Goal: Task Accomplishment & Management: Use online tool/utility

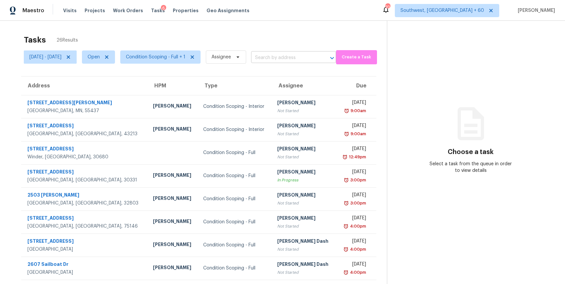
click at [302, 58] on input "text" at bounding box center [284, 58] width 66 height 10
paste input "[STREET_ADDRESS][PERSON_NAME]"
type input "[STREET_ADDRESS][PERSON_NAME]"
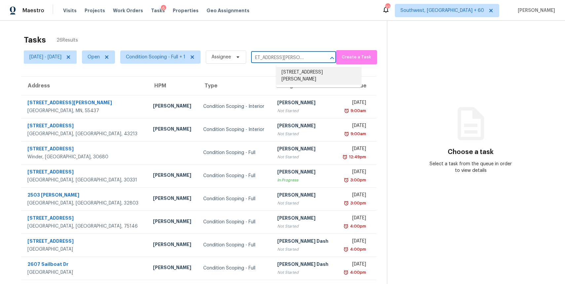
click at [328, 71] on li "[STREET_ADDRESS][PERSON_NAME]" at bounding box center [318, 76] width 85 height 18
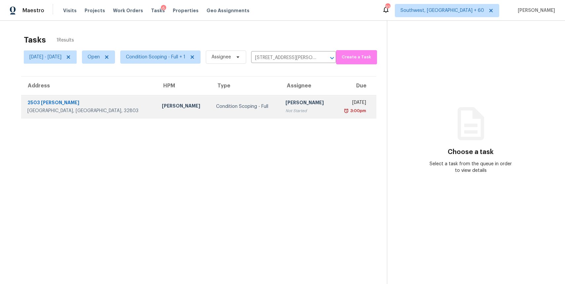
click at [285, 101] on div "[PERSON_NAME]" at bounding box center [307, 103] width 44 height 8
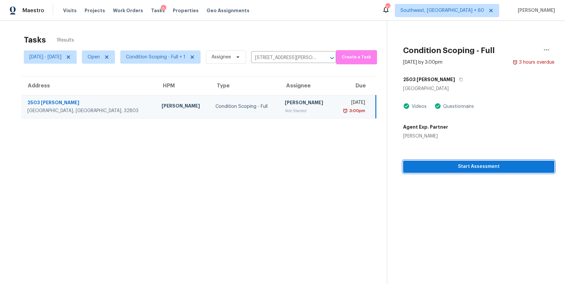
click at [473, 164] on span "Start Assessment" at bounding box center [478, 167] width 141 height 8
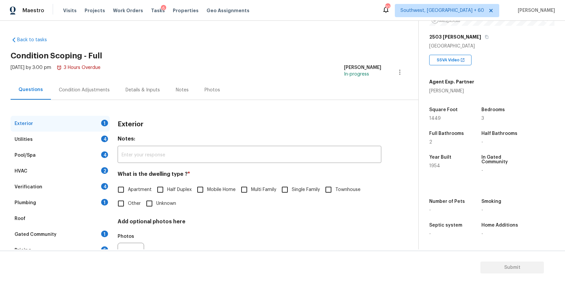
click at [305, 198] on div "Apartment Half Duplex Mobile Home Multi Family Single Family Townhouse Other Un…" at bounding box center [249, 197] width 263 height 28
click at [283, 191] on input "Single Family" at bounding box center [285, 190] width 14 height 14
checkbox input "true"
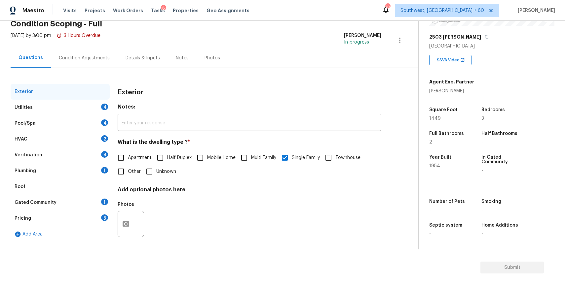
scroll to position [34, 0]
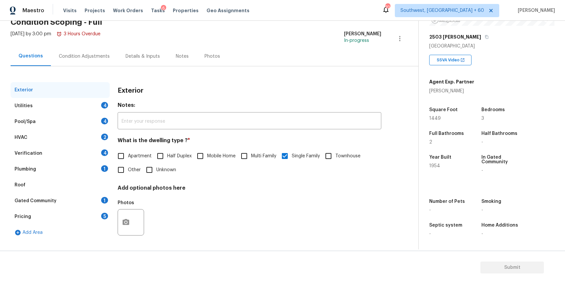
click at [79, 100] on div "Utilities 4" at bounding box center [60, 106] width 99 height 16
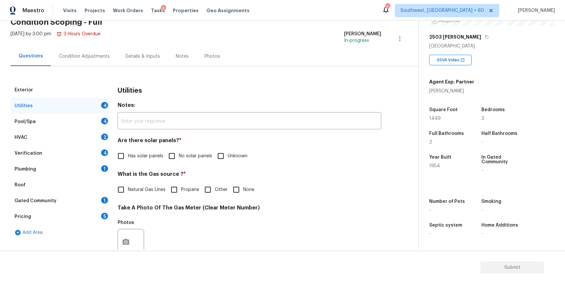
click at [198, 147] on div "Are there solar panels? * Has solar panels No solar panels Unknown" at bounding box center [249, 150] width 263 height 26
click at [194, 153] on span "No solar panels" at bounding box center [195, 156] width 33 height 7
click at [179, 153] on input "No solar panels" at bounding box center [172, 156] width 14 height 14
checkbox input "true"
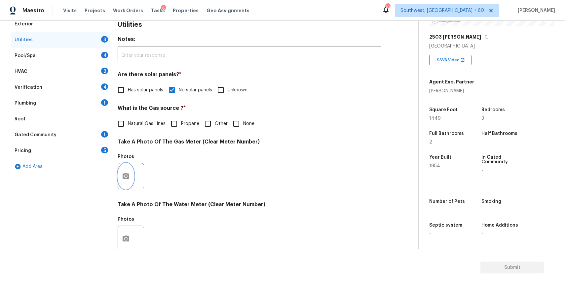
click at [132, 176] on button "button" at bounding box center [126, 176] width 16 height 26
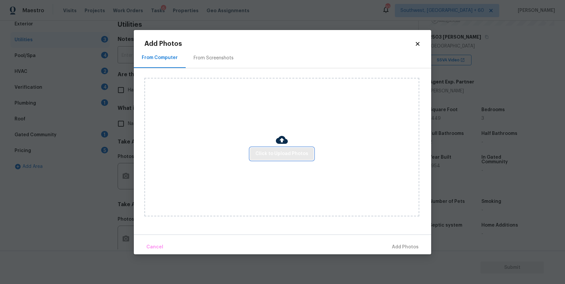
click at [283, 151] on span "Click to Upload Photos" at bounding box center [281, 154] width 53 height 8
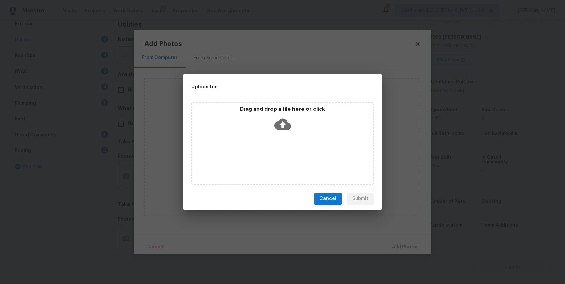
click at [283, 151] on div "Drag and drop a file here or click" at bounding box center [282, 143] width 182 height 83
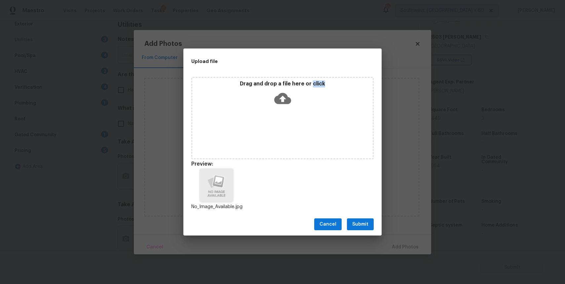
click at [363, 223] on span "Submit" at bounding box center [360, 225] width 16 height 8
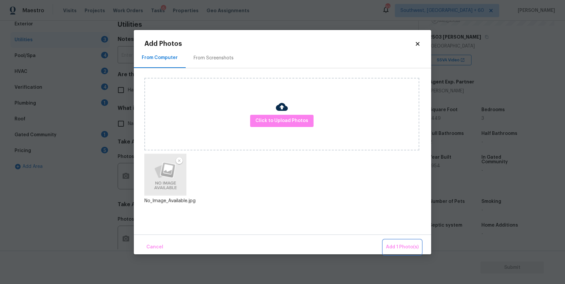
click at [391, 244] on span "Add 1 Photo(s)" at bounding box center [402, 247] width 33 height 8
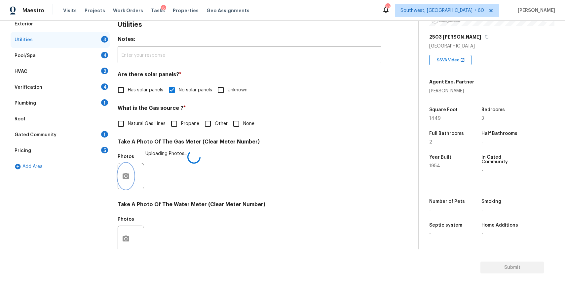
scroll to position [171, 0]
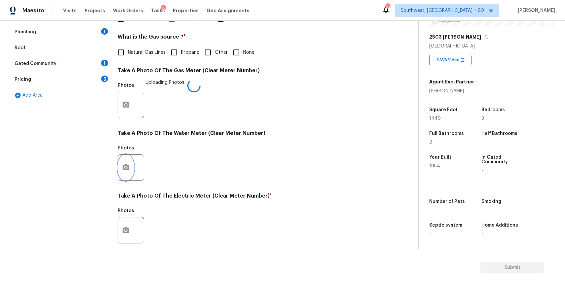
click at [128, 167] on icon "button" at bounding box center [126, 167] width 7 height 6
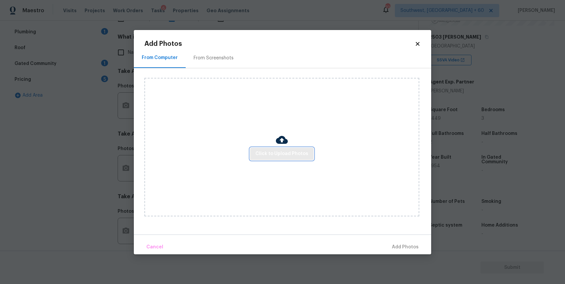
click at [263, 157] on span "Click to Upload Photos" at bounding box center [281, 154] width 53 height 8
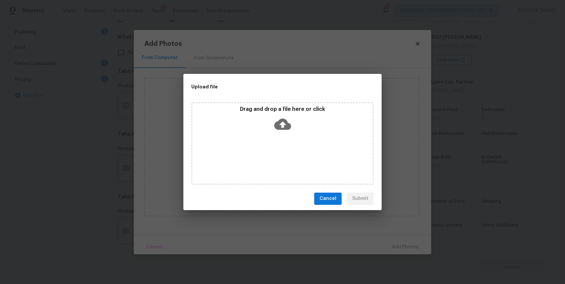
click at [263, 157] on div "Drag and drop a file here or click" at bounding box center [282, 143] width 182 height 83
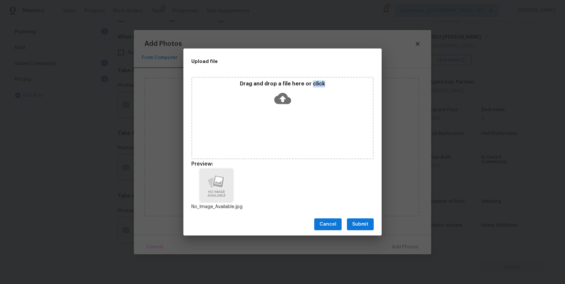
click at [368, 227] on button "Submit" at bounding box center [360, 225] width 27 height 12
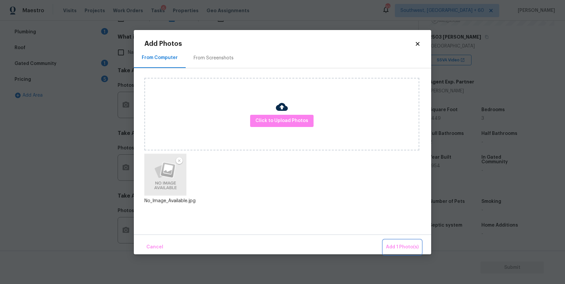
click at [403, 243] on button "Add 1 Photo(s)" at bounding box center [402, 247] width 38 height 14
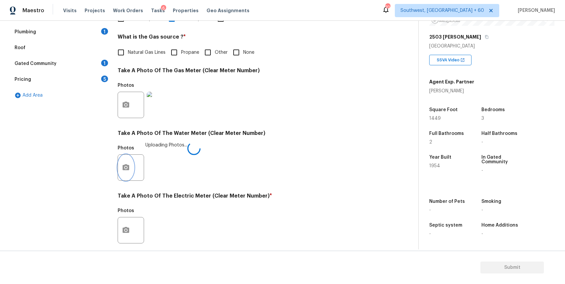
scroll to position [213, 0]
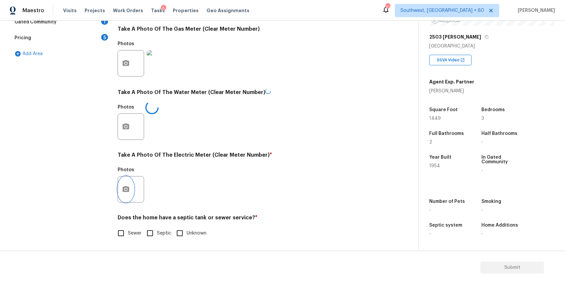
click at [121, 191] on button "button" at bounding box center [126, 190] width 16 height 26
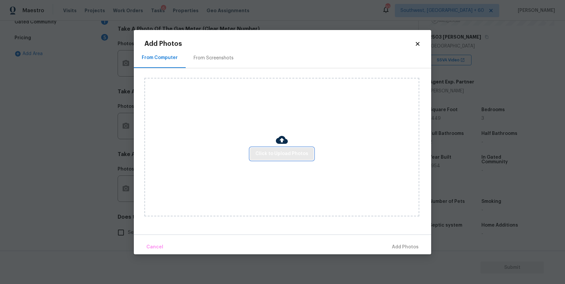
click at [282, 154] on span "Click to Upload Photos" at bounding box center [281, 154] width 53 height 8
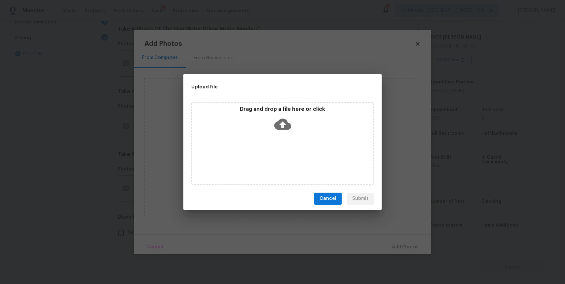
click at [282, 154] on div "Drag and drop a file here or click" at bounding box center [282, 143] width 182 height 83
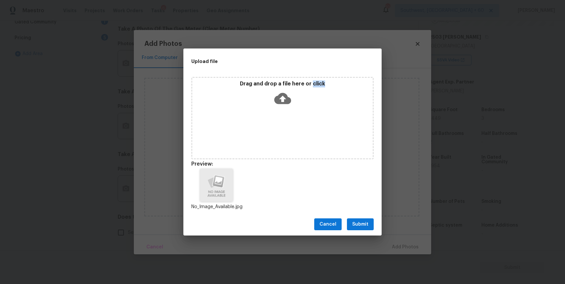
click at [358, 222] on span "Submit" at bounding box center [360, 225] width 16 height 8
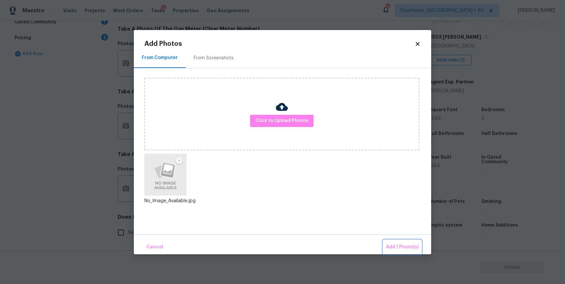
click at [404, 245] on span "Add 1 Photo(s)" at bounding box center [402, 247] width 33 height 8
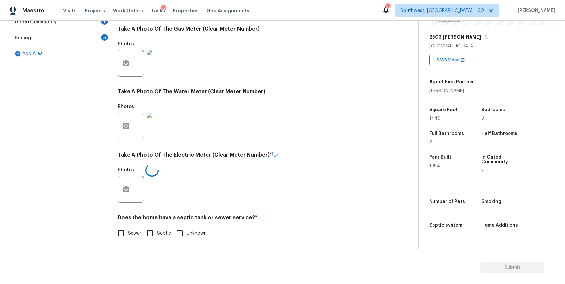
click at [135, 230] on span "Sewer" at bounding box center [135, 233] width 14 height 7
click at [128, 230] on input "Sewer" at bounding box center [121, 234] width 14 height 14
checkbox input "true"
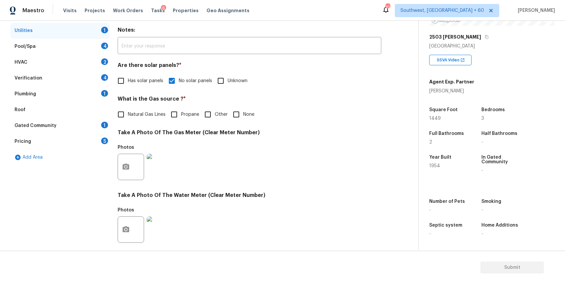
scroll to position [73, 0]
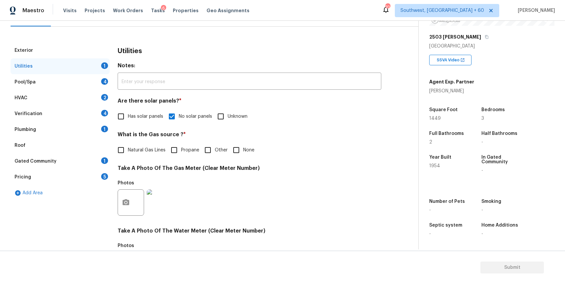
click at [83, 75] on div "Pool/Spa 4" at bounding box center [60, 82] width 99 height 16
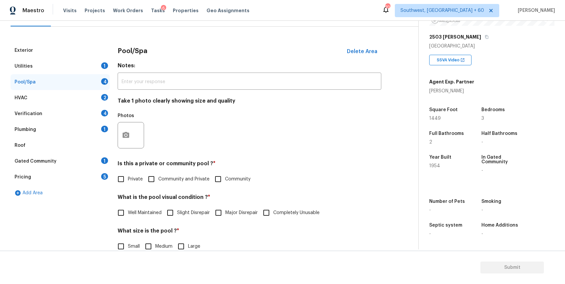
click at [132, 183] on label "Private" at bounding box center [128, 179] width 29 height 14
click at [128, 183] on input "Private" at bounding box center [121, 179] width 14 height 14
click at [139, 185] on label "Private" at bounding box center [128, 179] width 29 height 14
click at [128, 185] on input "Private" at bounding box center [121, 179] width 14 height 14
click at [139, 177] on span "Private" at bounding box center [135, 179] width 15 height 7
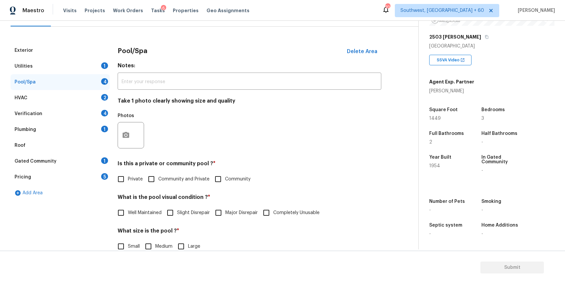
click at [128, 177] on input "Private" at bounding box center [121, 179] width 14 height 14
click at [129, 180] on span "Private" at bounding box center [135, 180] width 15 height 7
click at [128, 180] on input "Private" at bounding box center [121, 180] width 14 height 14
click at [142, 180] on span "Private" at bounding box center [135, 179] width 15 height 7
click at [128, 180] on input "Private" at bounding box center [121, 179] width 14 height 14
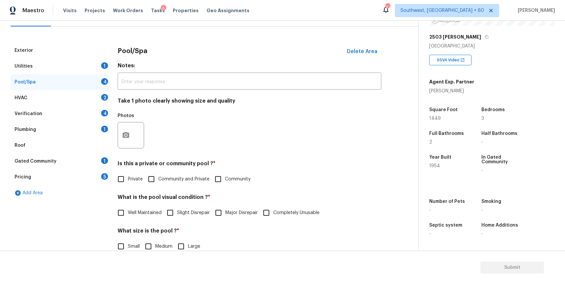
checkbox input "true"
click at [137, 217] on label "Well Maintained" at bounding box center [138, 213] width 48 height 14
click at [128, 217] on input "Well Maintained" at bounding box center [121, 213] width 14 height 14
checkbox input "true"
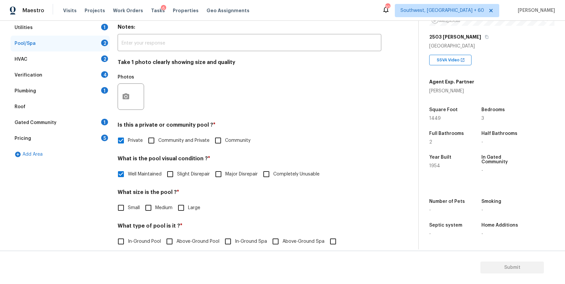
click at [151, 209] on input "Medium" at bounding box center [148, 208] width 14 height 14
checkbox input "true"
click at [139, 246] on label "In-Ground Pool" at bounding box center [137, 242] width 47 height 14
click at [128, 246] on input "In-Ground Pool" at bounding box center [121, 242] width 14 height 14
checkbox input "true"
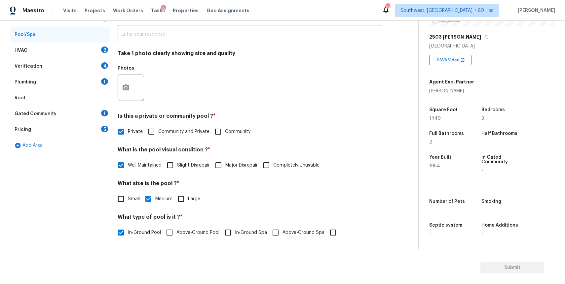
scroll to position [26, 0]
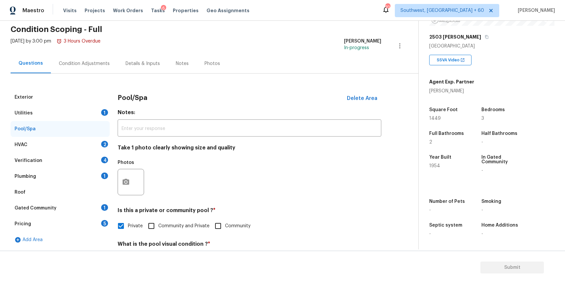
click at [96, 145] on div "HVAC 2" at bounding box center [60, 145] width 99 height 16
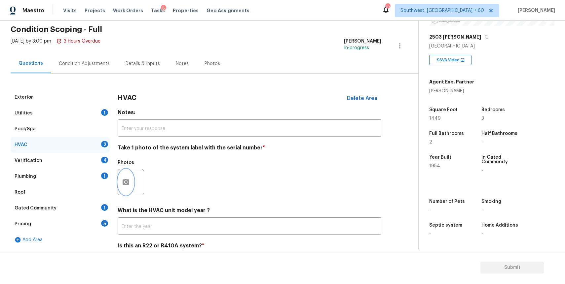
click at [124, 183] on icon "button" at bounding box center [126, 182] width 7 height 6
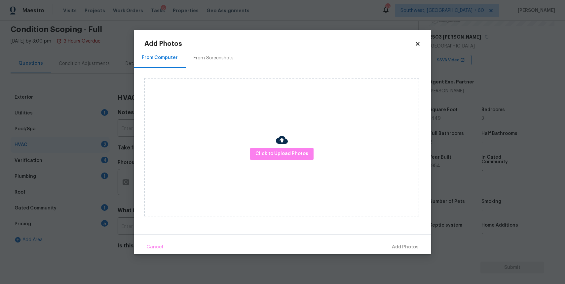
click at [250, 152] on div "Click to Upload Photos" at bounding box center [281, 147] width 275 height 139
click at [259, 152] on span "Click to Upload Photos" at bounding box center [281, 154] width 53 height 8
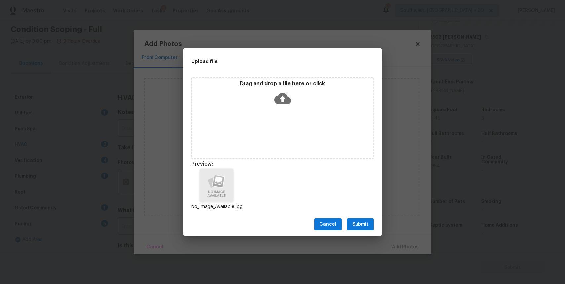
click at [357, 219] on button "Submit" at bounding box center [360, 225] width 27 height 12
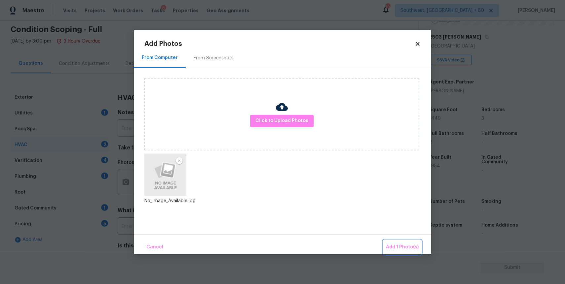
click at [390, 245] on span "Add 1 Photo(s)" at bounding box center [402, 247] width 33 height 8
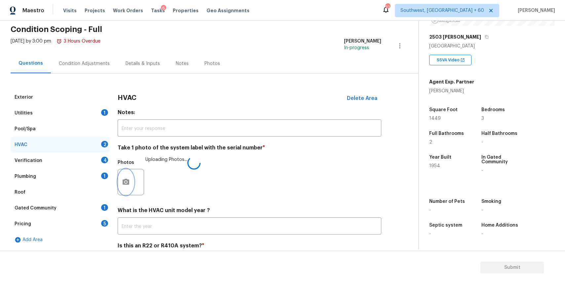
scroll to position [55, 0]
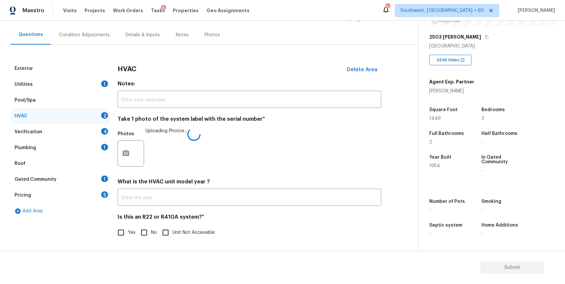
click at [145, 240] on div "HVAC Delete Area Notes: ​ Take 1 photo of the system label with the serial numb…" at bounding box center [249, 154] width 263 height 187
click at [95, 128] on div "Verification 4" at bounding box center [60, 132] width 99 height 16
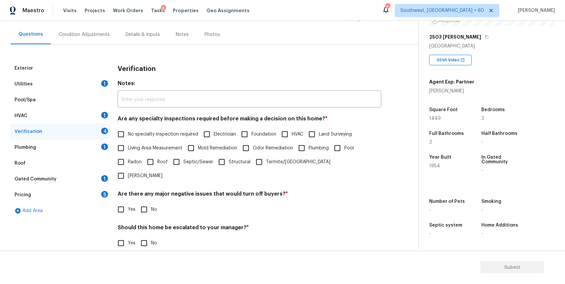
click at [150, 137] on span "No specialty inspection required" at bounding box center [163, 134] width 70 height 7
click at [128, 137] on input "No specialty inspection required" at bounding box center [121, 134] width 14 height 14
checkbox input "true"
click at [145, 203] on input "No" at bounding box center [144, 210] width 14 height 14
checkbox input "true"
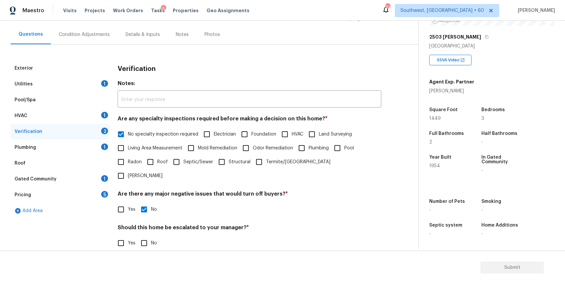
click at [85, 109] on div "HVAC 1" at bounding box center [60, 116] width 99 height 16
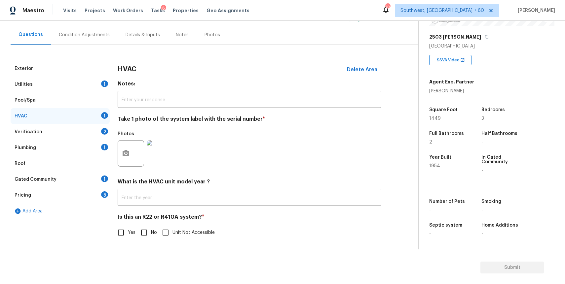
click at [144, 224] on div "Is this an R22 or R410A system? * Yes No Unit Not Accessible" at bounding box center [249, 227] width 263 height 26
click at [144, 229] on input "No" at bounding box center [144, 233] width 14 height 14
checkbox input "true"
click at [104, 137] on div "Verification 2" at bounding box center [60, 132] width 99 height 16
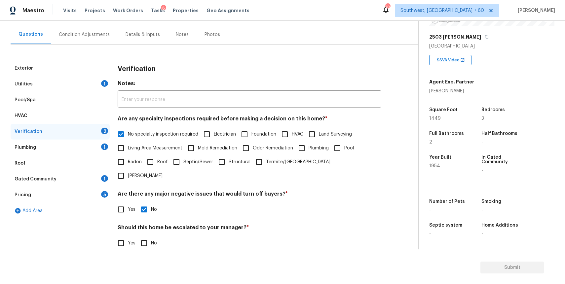
click at [141, 236] on input "No" at bounding box center [144, 243] width 14 height 14
checkbox input "true"
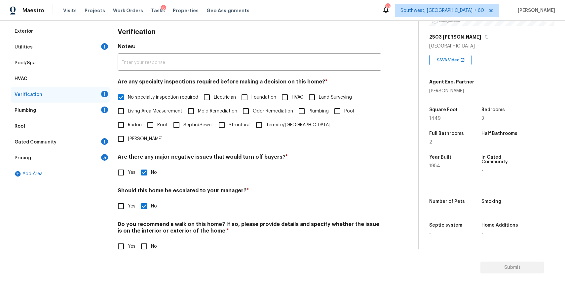
click at [148, 240] on input "No" at bounding box center [144, 247] width 14 height 14
checkbox input "true"
click at [99, 103] on div "Plumbing 1" at bounding box center [60, 111] width 99 height 16
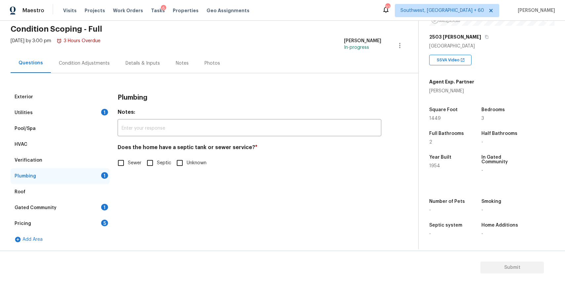
click at [123, 164] on input "Sewer" at bounding box center [121, 163] width 14 height 14
checkbox input "true"
click at [89, 210] on div "Gated Community 1" at bounding box center [60, 208] width 99 height 16
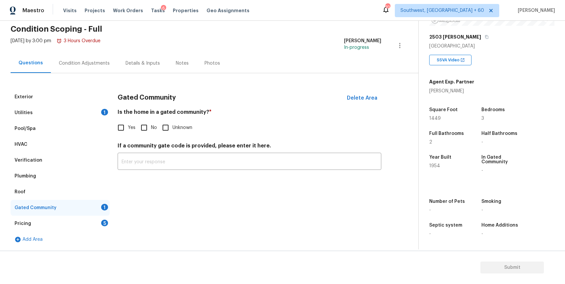
click at [151, 130] on span "No" at bounding box center [154, 127] width 6 height 7
click at [151, 130] on input "No" at bounding box center [144, 128] width 14 height 14
checkbox input "true"
click at [103, 227] on div "Pricing 5" at bounding box center [60, 224] width 99 height 16
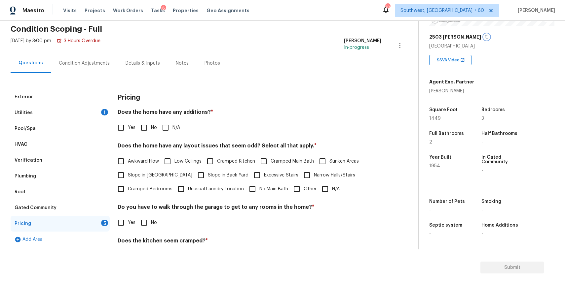
click at [485, 36] on icon "button" at bounding box center [486, 37] width 3 height 4
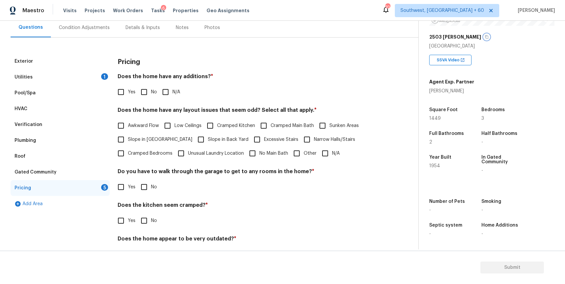
scroll to position [74, 0]
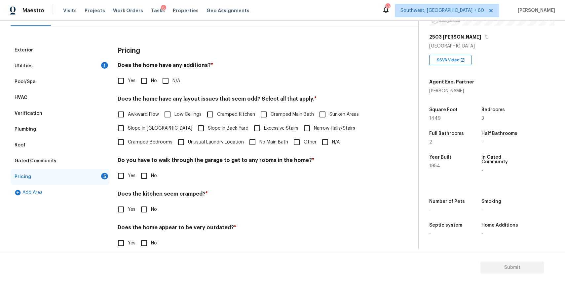
click at [172, 84] on span "N/A" at bounding box center [176, 81] width 8 height 7
click at [172, 84] on input "N/A" at bounding box center [165, 81] width 14 height 14
checkbox input "true"
click at [322, 141] on input "N/A" at bounding box center [325, 142] width 14 height 14
checkbox input "true"
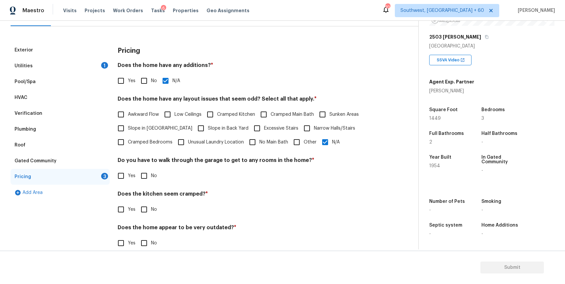
click at [147, 178] on input "No" at bounding box center [144, 176] width 14 height 14
checkbox input "true"
click at [144, 211] on input "No" at bounding box center [144, 210] width 14 height 14
checkbox input "true"
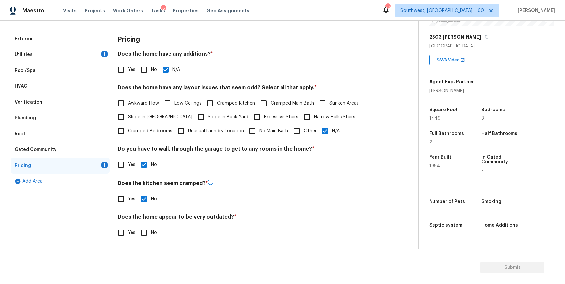
scroll to position [84, 0]
click at [143, 232] on input "No" at bounding box center [144, 233] width 14 height 14
checkbox input "true"
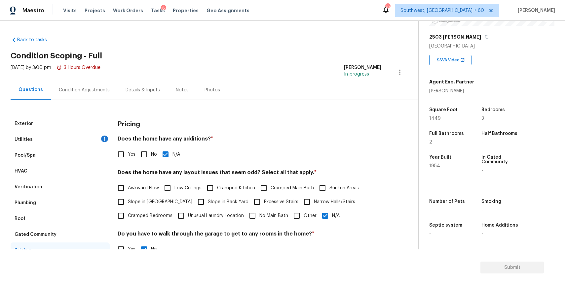
click at [98, 86] on div "Condition Adjustments" at bounding box center [84, 89] width 67 height 19
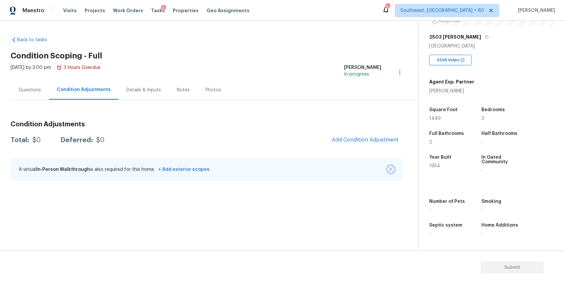
click at [391, 170] on img "button" at bounding box center [390, 169] width 5 height 5
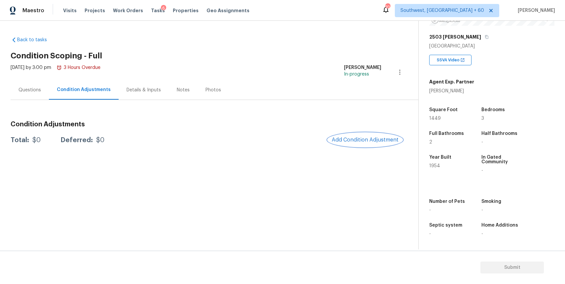
click at [376, 142] on span "Add Condition Adjustment" at bounding box center [365, 140] width 67 height 6
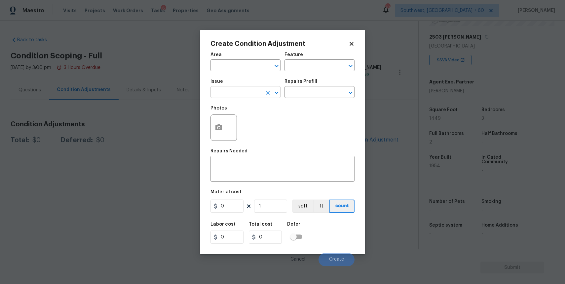
click at [261, 90] on input "text" at bounding box center [236, 93] width 52 height 10
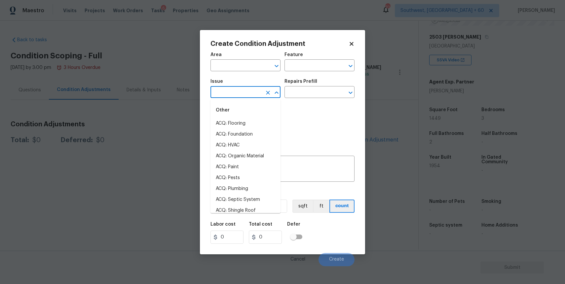
click at [388, 138] on body "Maestro Visits Projects Work Orders Tasks 6 Properties Geo Assignments [GEOGRAP…" at bounding box center [282, 142] width 565 height 284
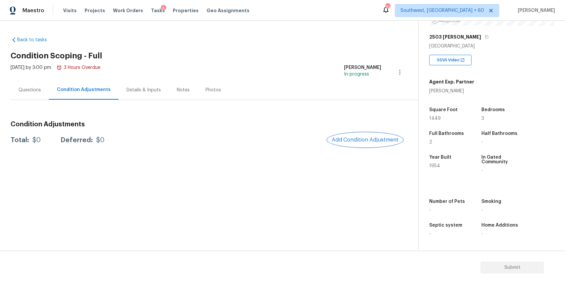
click at [359, 139] on span "Add Condition Adjustment" at bounding box center [365, 140] width 67 height 6
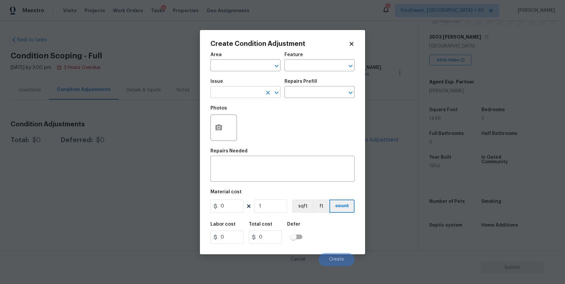
click at [241, 89] on input "text" at bounding box center [236, 93] width 52 height 10
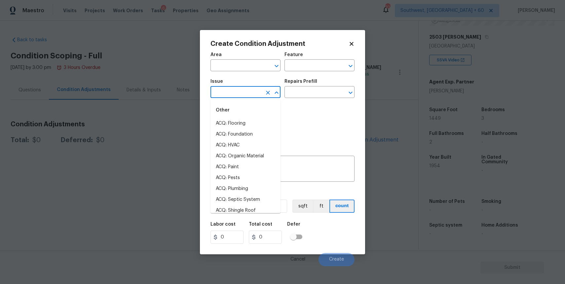
click at [241, 89] on input "text" at bounding box center [236, 93] width 52 height 10
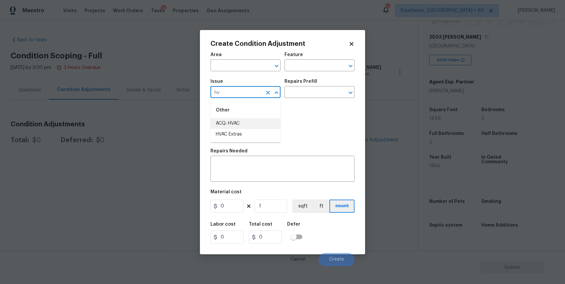
click at [248, 122] on li "ACQ: HVAC" at bounding box center [245, 123] width 70 height 11
type input "ACQ: HVAC"
click at [301, 93] on input "text" at bounding box center [310, 93] width 52 height 10
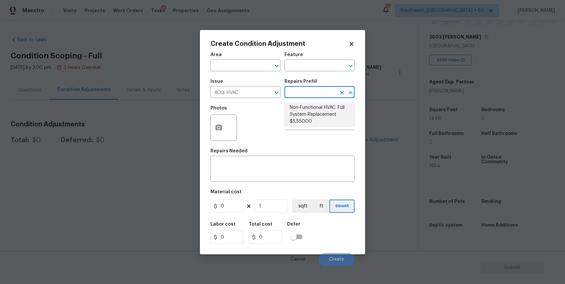
click at [316, 110] on li "Non-Functional HVAC. Full System Replacement $5,550.00" at bounding box center [319, 114] width 70 height 25
type input "Acquisition"
type textarea "Acquisition Scope: Full System Replacement"
type input "5550"
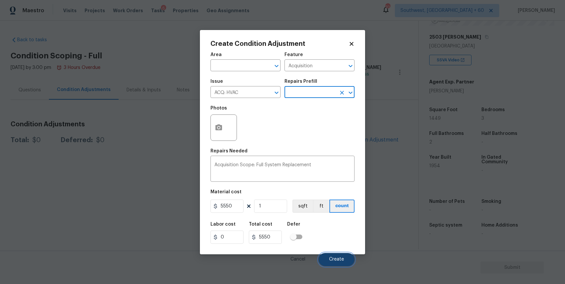
click at [341, 255] on button "Create" at bounding box center [336, 259] width 36 height 13
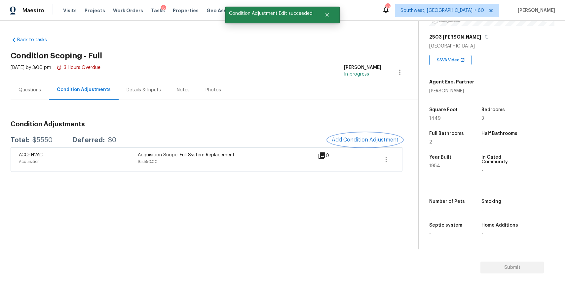
click at [383, 145] on button "Add Condition Adjustment" at bounding box center [365, 140] width 75 height 14
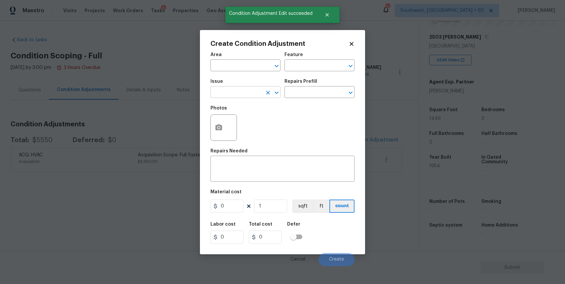
click at [240, 90] on input "text" at bounding box center [236, 93] width 52 height 10
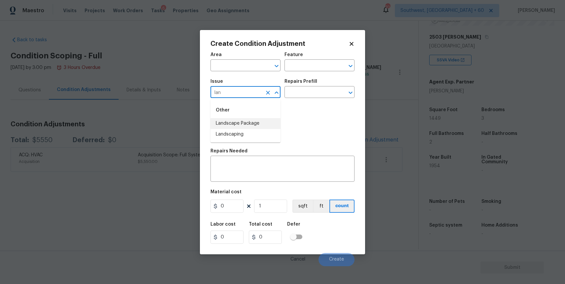
click at [265, 125] on li "Landscape Package" at bounding box center [245, 123] width 70 height 11
type input "Landscape Package"
click at [311, 86] on div "Repairs Prefill" at bounding box center [319, 83] width 70 height 9
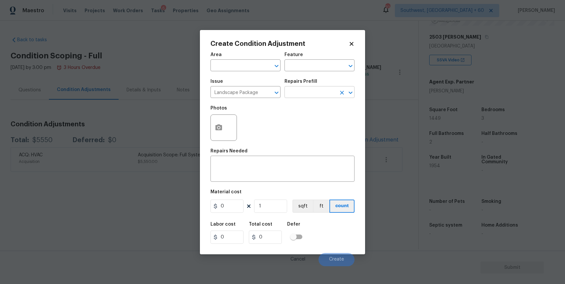
click at [314, 89] on input "text" at bounding box center [310, 93] width 52 height 10
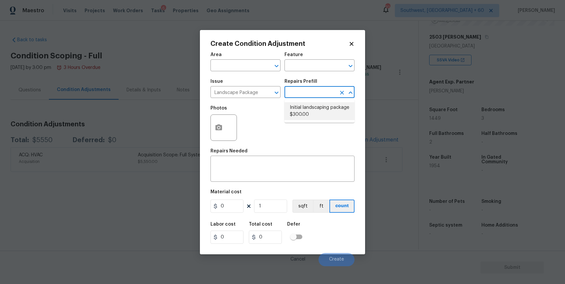
click at [309, 106] on li "Initial landscaping package $300.00" at bounding box center [319, 111] width 70 height 18
type input "Home Readiness Packages"
type textarea "Mowing of grass up to 6" in height. Mow, edge along driveways & sidewalks, trim…"
type input "300"
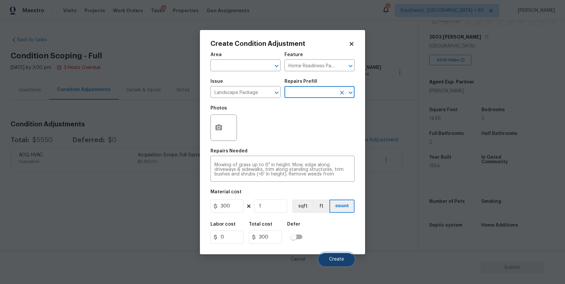
click at [344, 258] on button "Create" at bounding box center [336, 259] width 36 height 13
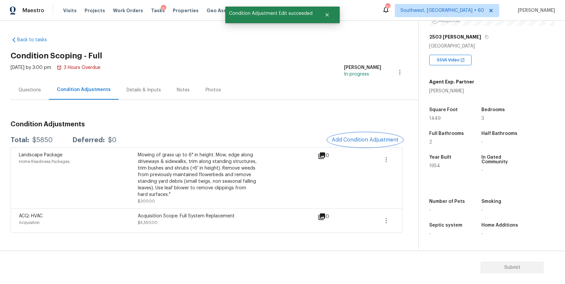
click at [370, 145] on button "Add Condition Adjustment" at bounding box center [365, 140] width 75 height 14
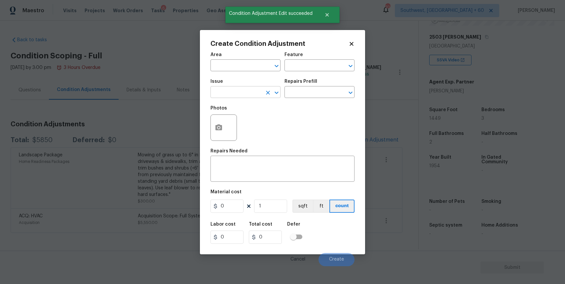
click at [264, 90] on div at bounding box center [271, 92] width 17 height 9
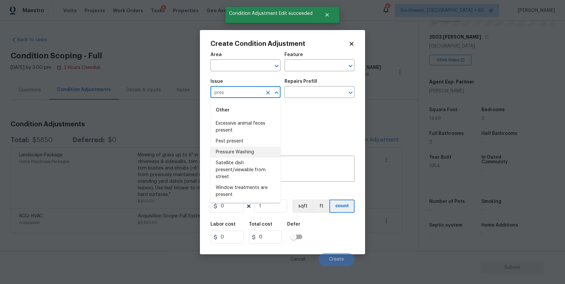
click at [244, 147] on li "Pressure Washing" at bounding box center [245, 152] width 70 height 11
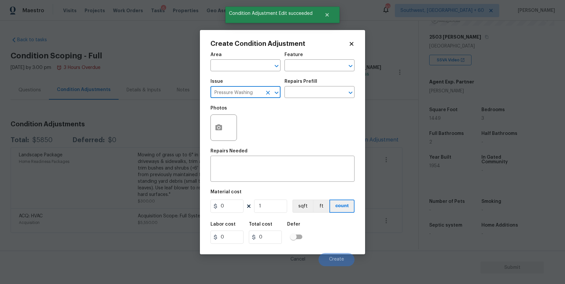
type input "Pressure Washing"
click at [305, 86] on div "Repairs Prefill" at bounding box center [319, 83] width 70 height 9
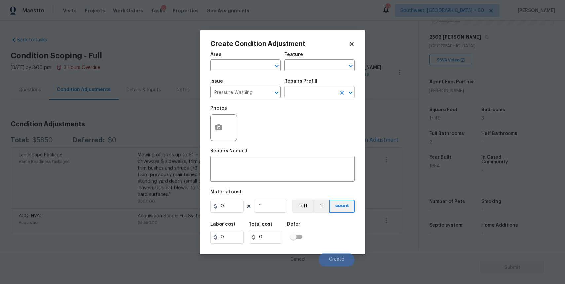
click at [308, 92] on input "text" at bounding box center [310, 93] width 52 height 10
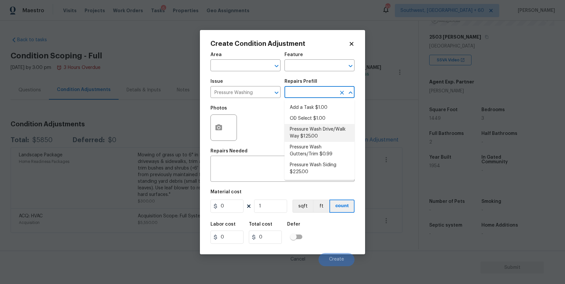
click at [330, 128] on li "Pressure Wash Drive/Walk Way $125.00" at bounding box center [319, 133] width 70 height 18
type input "Siding"
type textarea "Pressure wash the driveways/walkways as directed by the PM. Ensure that all deb…"
type input "125"
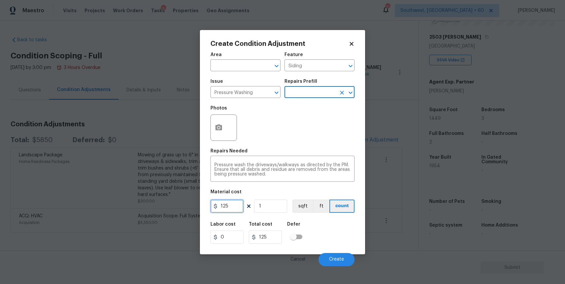
click at [238, 205] on input "125" at bounding box center [226, 206] width 33 height 13
type input "300"
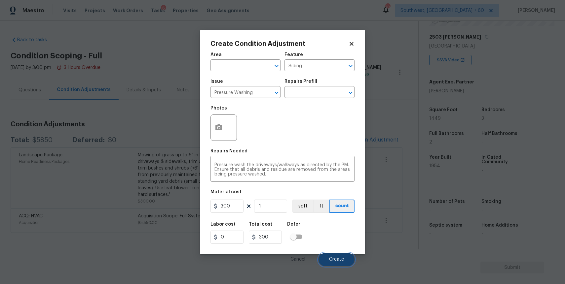
click at [340, 261] on span "Create" at bounding box center [336, 259] width 15 height 5
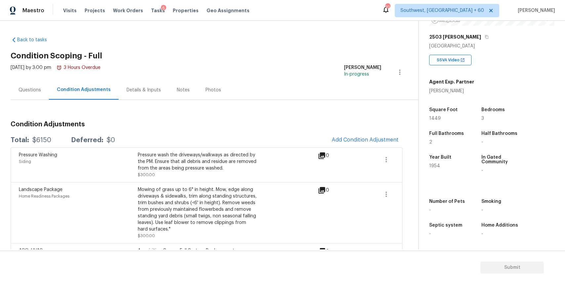
click at [311, 48] on div "Back to tasks Condition Scoping - Full [DATE] by 3:00 pm 3 Hours Overdue [PERSO…" at bounding box center [214, 150] width 407 height 238
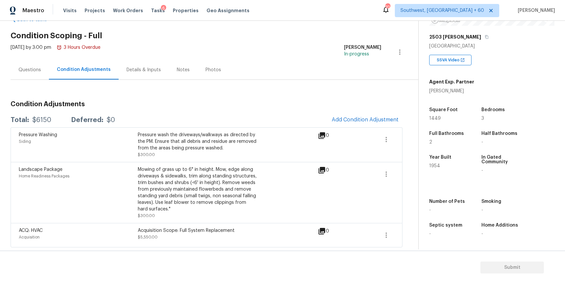
click at [14, 66] on div "Questions" at bounding box center [30, 69] width 38 height 19
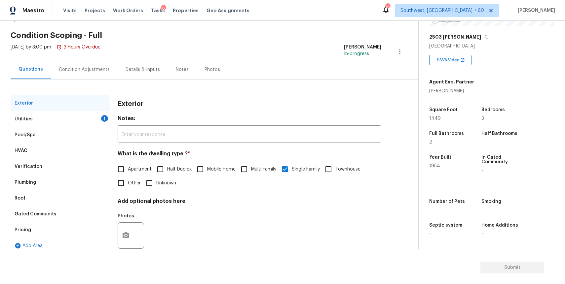
scroll to position [34, 0]
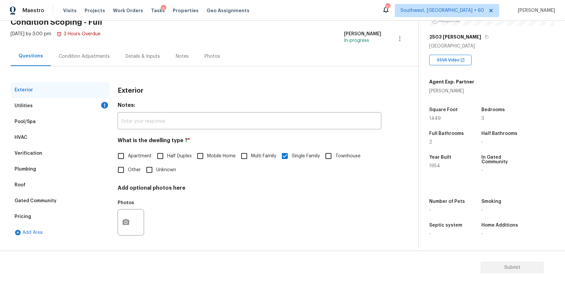
click at [66, 153] on div "Verification" at bounding box center [60, 154] width 99 height 16
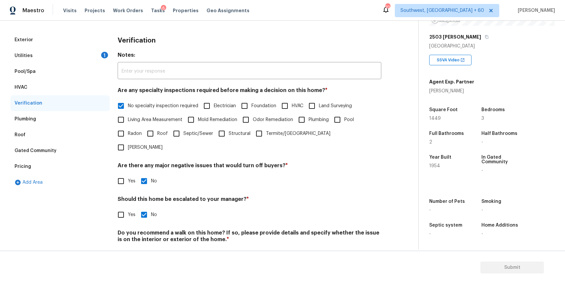
scroll to position [92, 0]
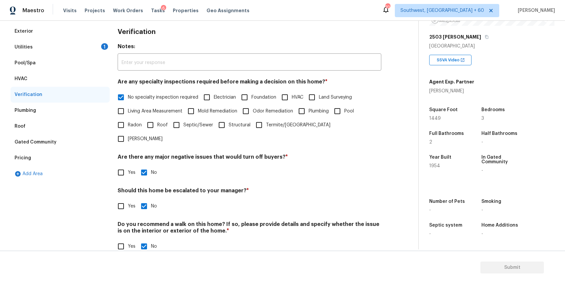
click at [125, 199] on input "Yes" at bounding box center [121, 206] width 14 height 14
checkbox input "true"
checkbox input "false"
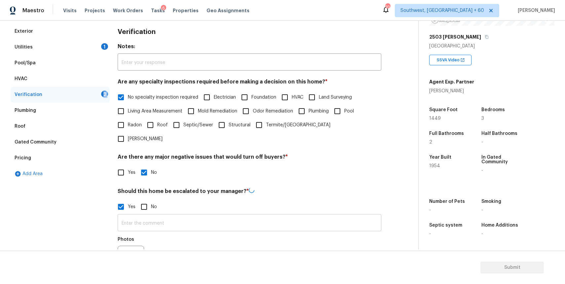
click at [151, 216] on input "text" at bounding box center [249, 224] width 263 height 16
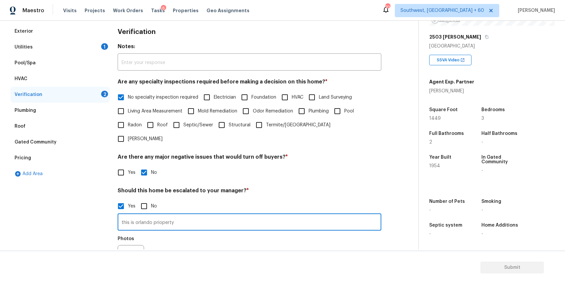
click at [169, 215] on input "this is orlando prioperty" at bounding box center [249, 223] width 263 height 16
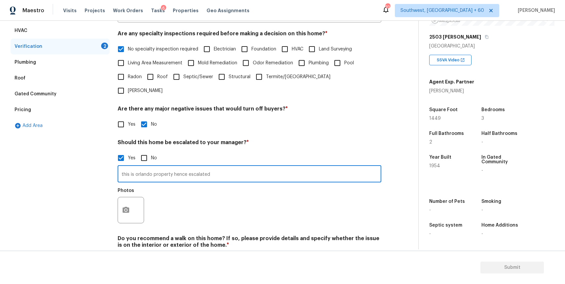
scroll to position [150, 0]
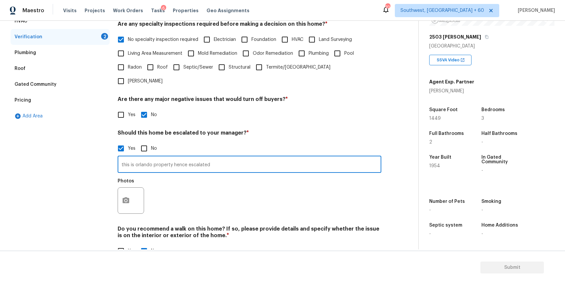
type input "this is orlando property hence escalated"
click at [126, 200] on circle "button" at bounding box center [126, 201] width 2 height 2
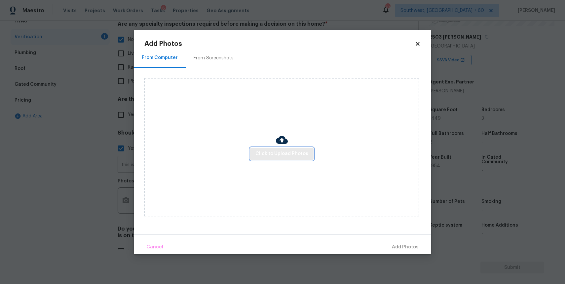
click at [286, 149] on button "Click to Upload Photos" at bounding box center [281, 154] width 63 height 12
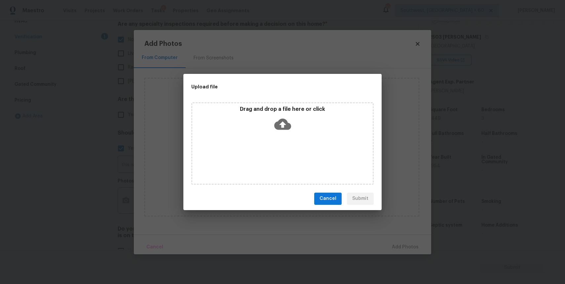
click at [286, 149] on div "Drag and drop a file here or click" at bounding box center [282, 143] width 182 height 83
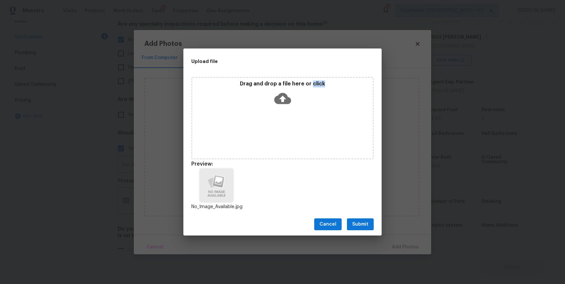
click at [361, 228] on span "Submit" at bounding box center [360, 225] width 16 height 8
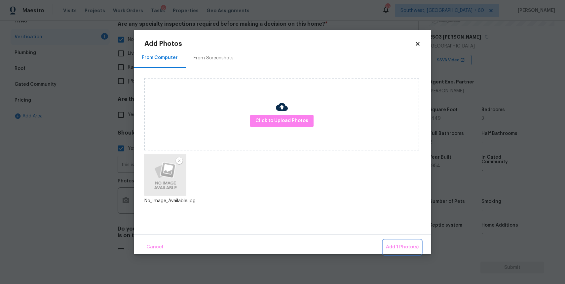
click at [402, 248] on span "Add 1 Photo(s)" at bounding box center [402, 247] width 33 height 8
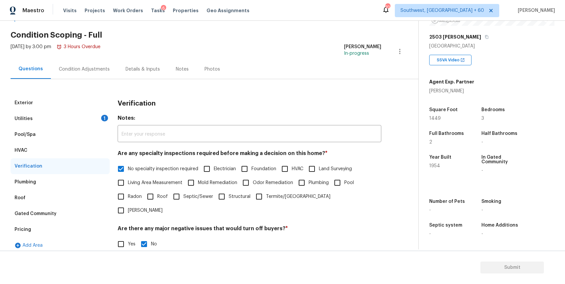
scroll to position [0, 0]
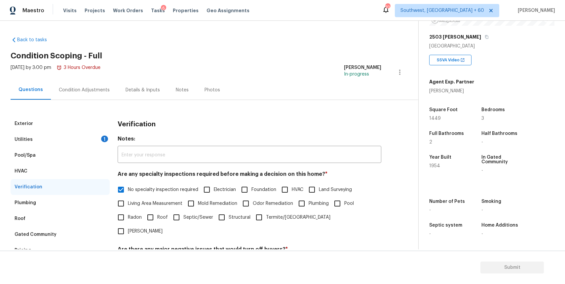
click at [91, 141] on div "Utilities 1" at bounding box center [60, 140] width 99 height 16
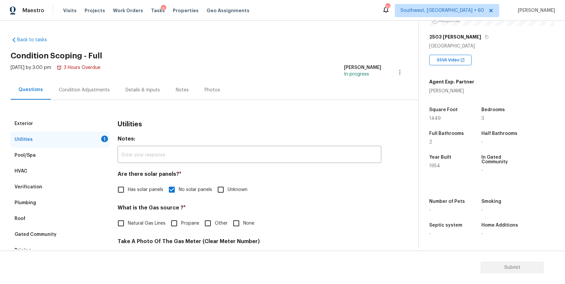
click at [87, 87] on div "Condition Adjustments" at bounding box center [84, 90] width 51 height 7
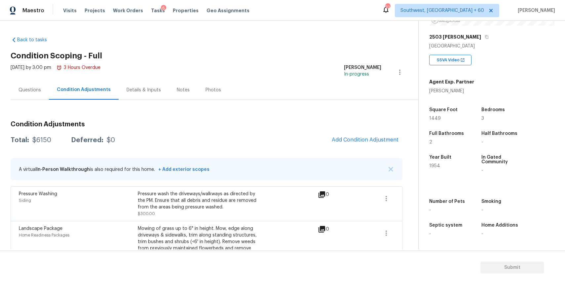
scroll to position [59, 0]
